Goal: Find specific page/section: Find specific page/section

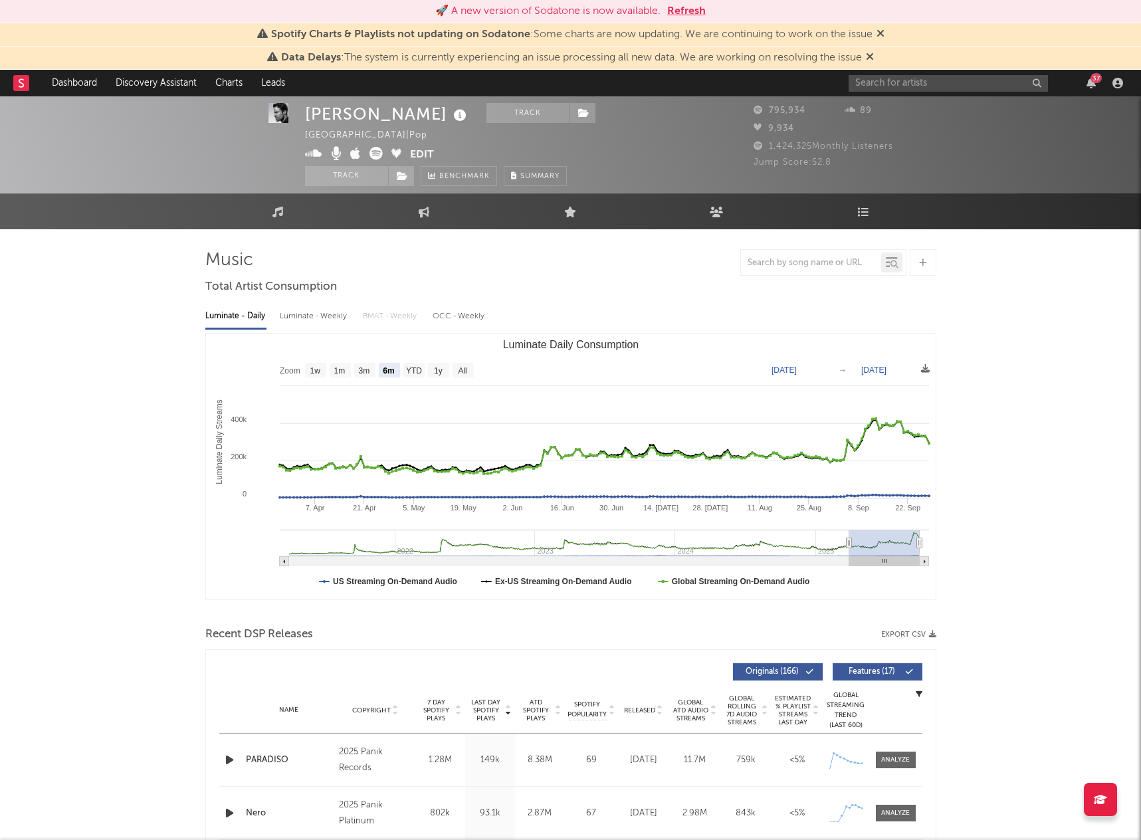
select select "6m"
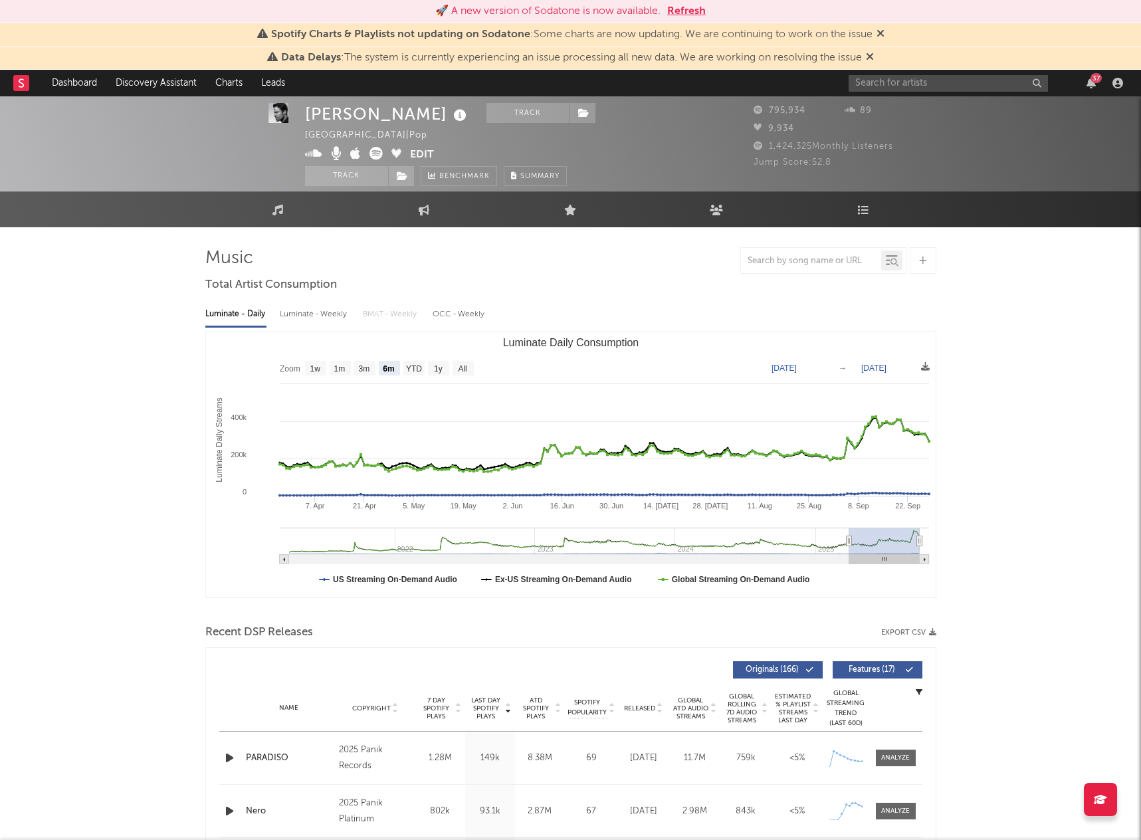
click at [691, 17] on button "Refresh" at bounding box center [686, 11] width 39 height 16
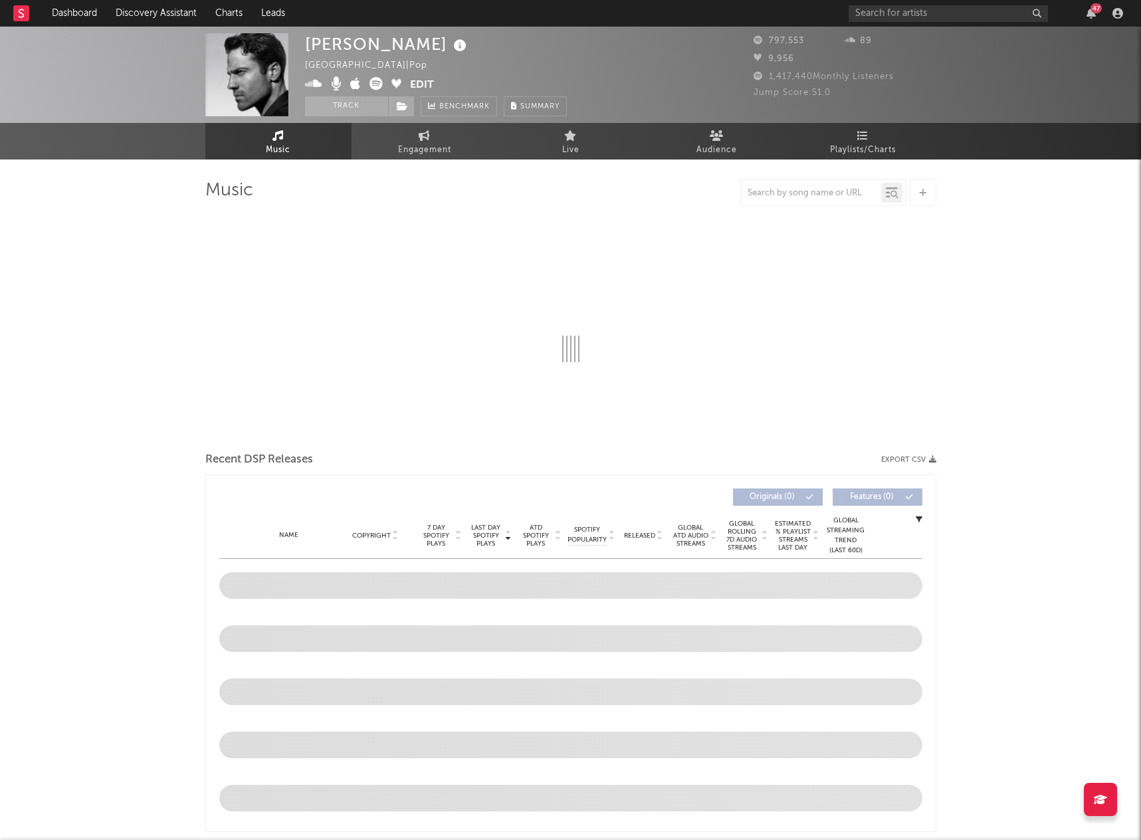
select select "6m"
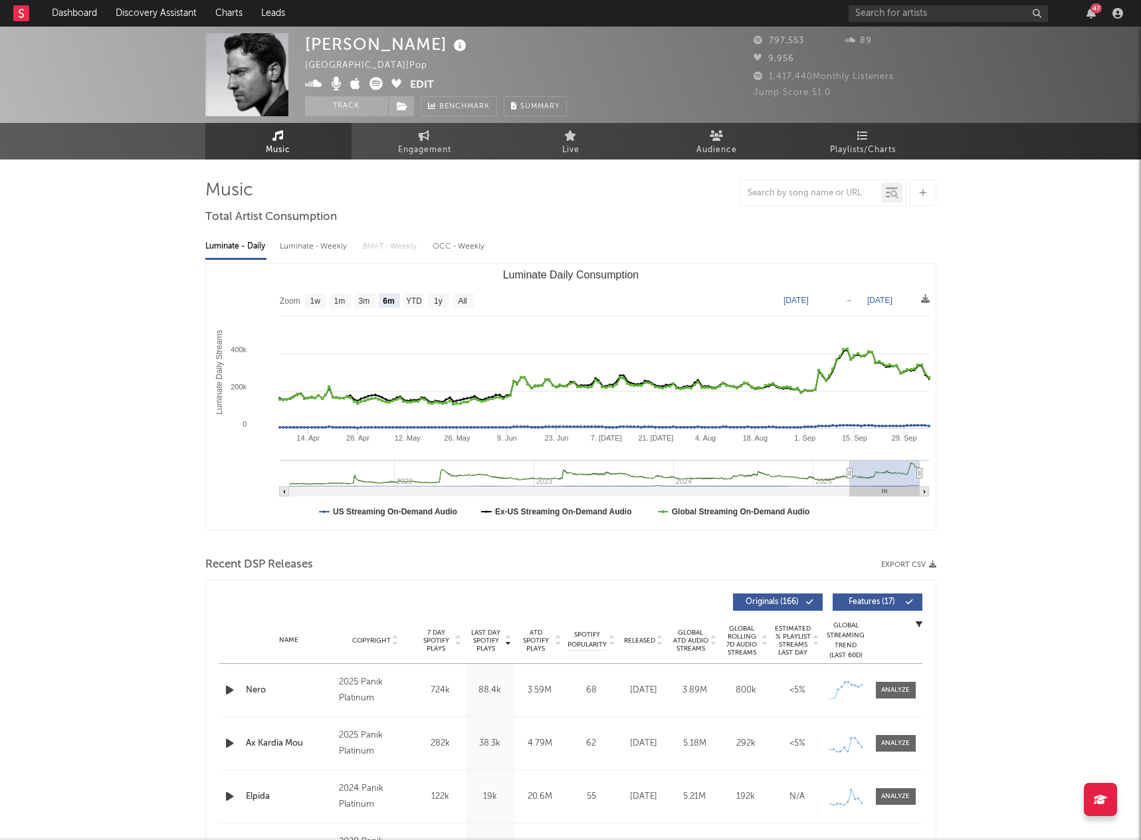
scroll to position [0, 1]
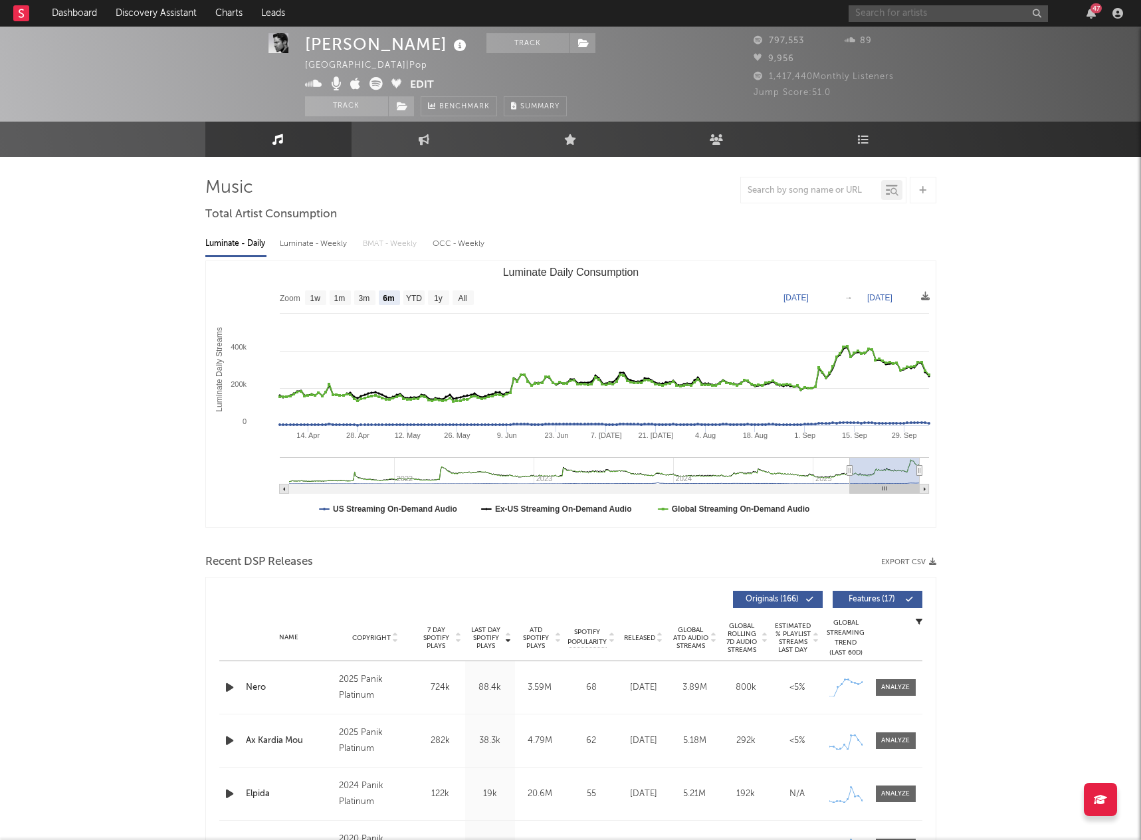
click at [930, 15] on input "text" at bounding box center [948, 13] width 199 height 17
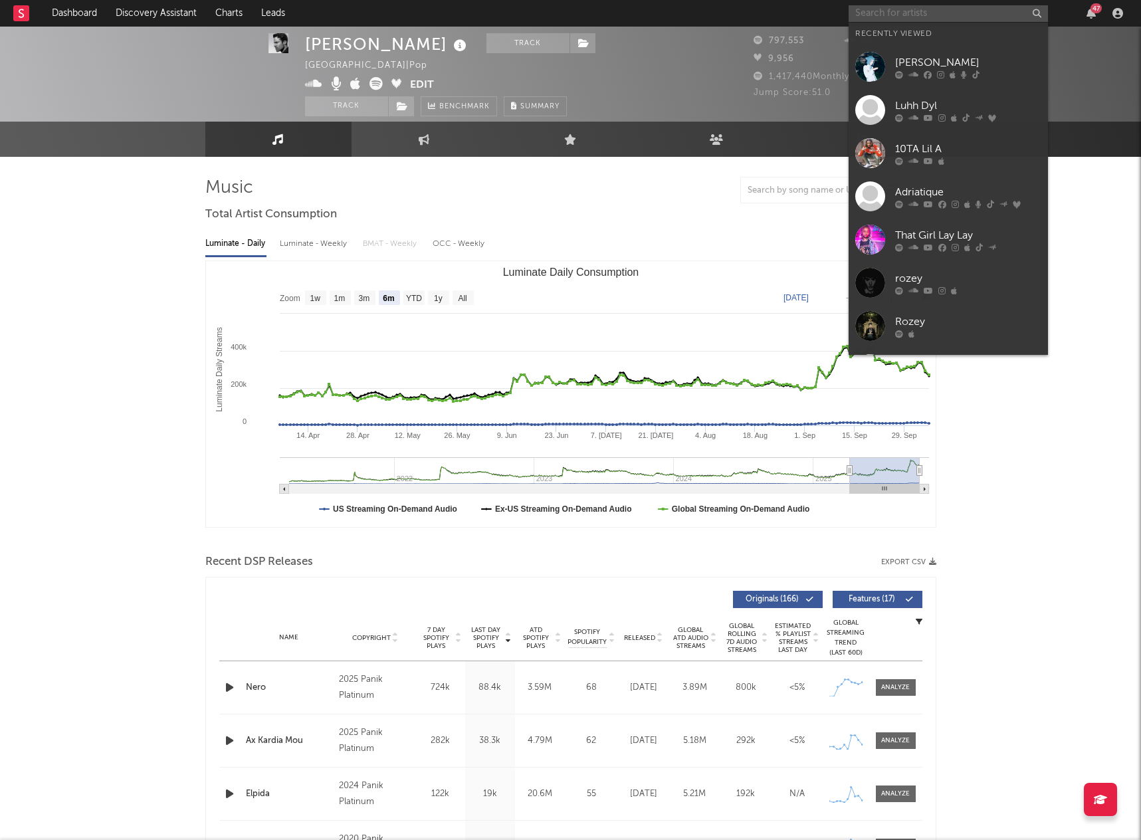
scroll to position [0, 0]
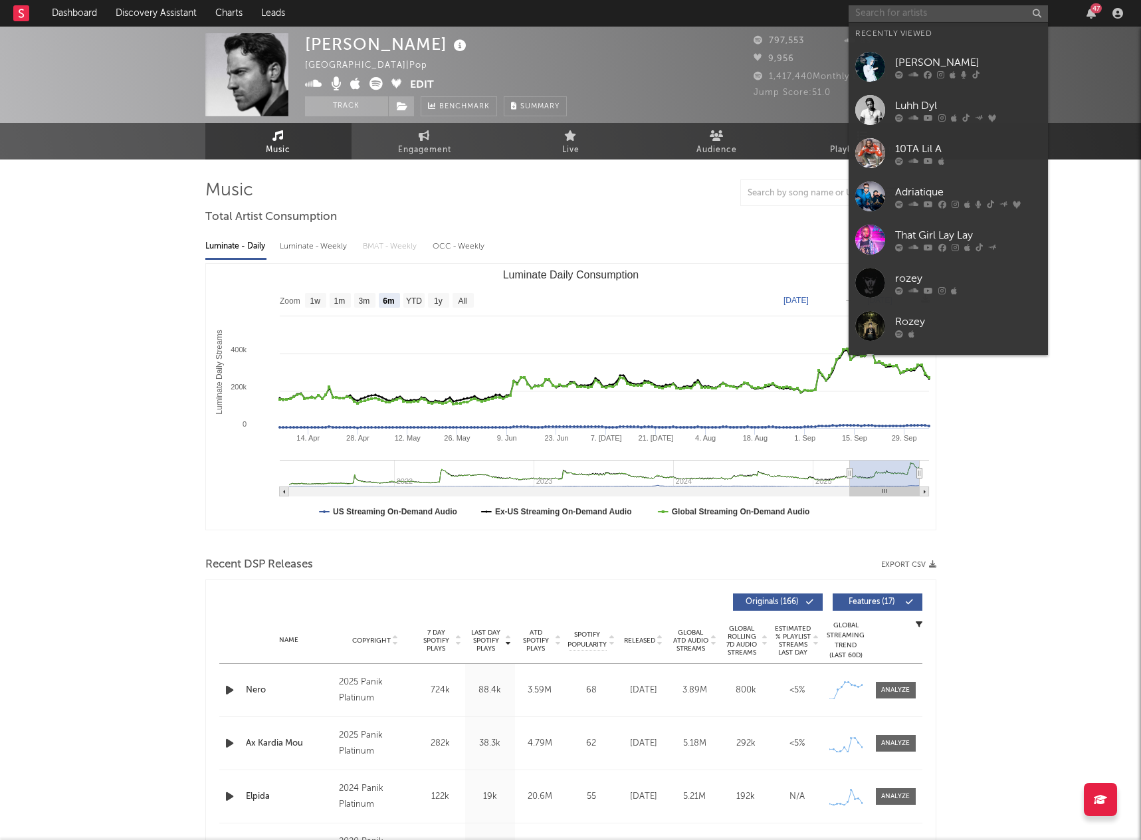
paste input "Gnarls Barkley"
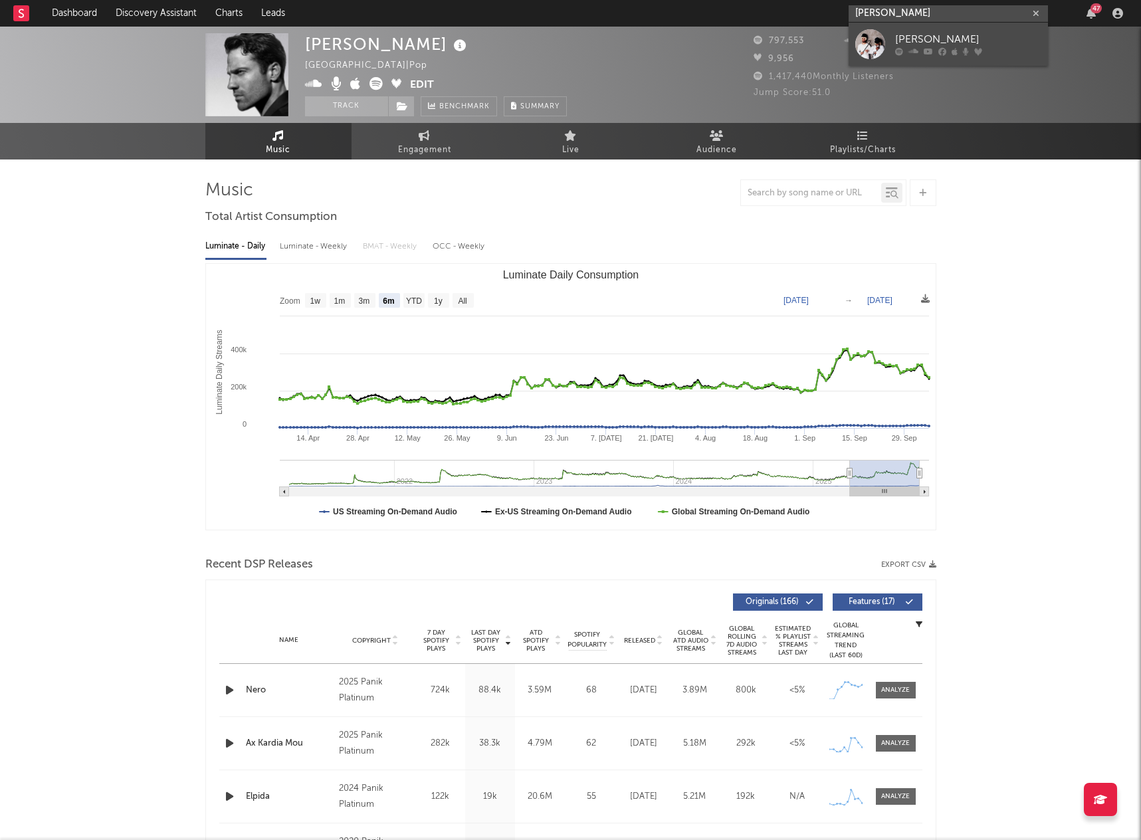
type input "Gnarls Barkley"
click at [934, 37] on div "Gnarls Barkley" at bounding box center [968, 40] width 146 height 16
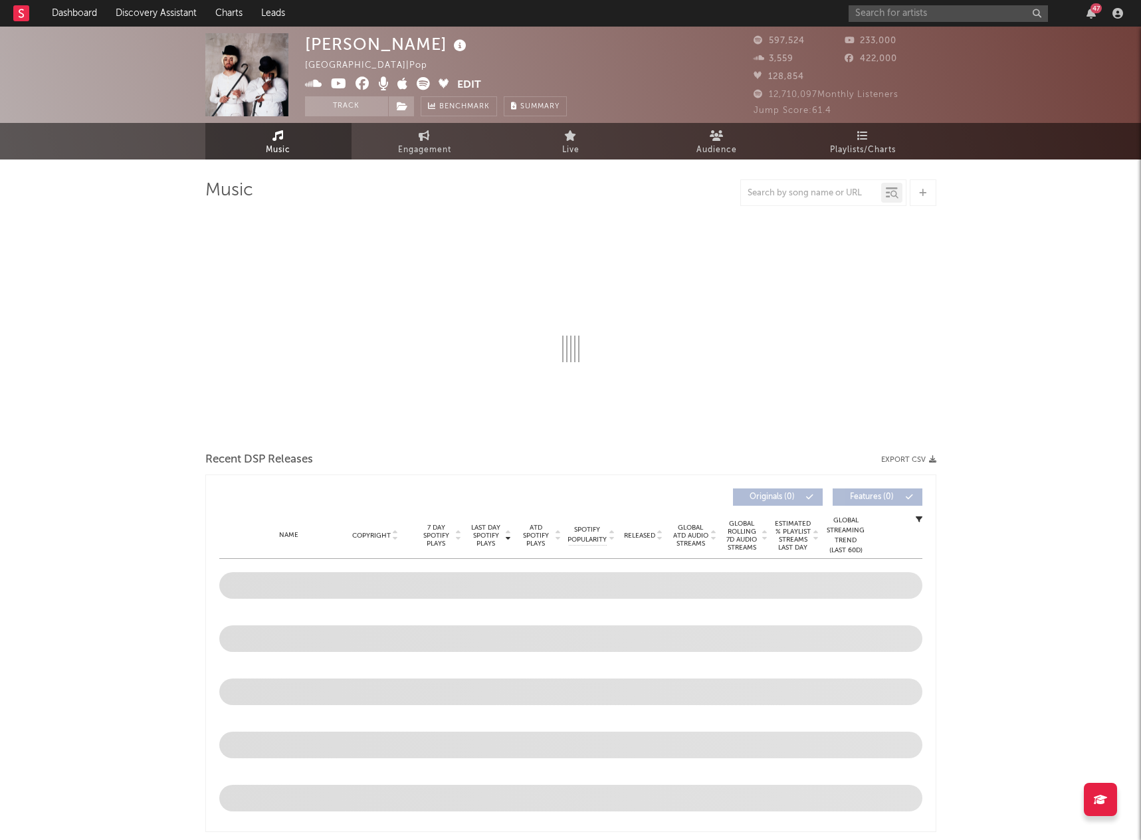
select select "6m"
